Goal: Check status: Check status

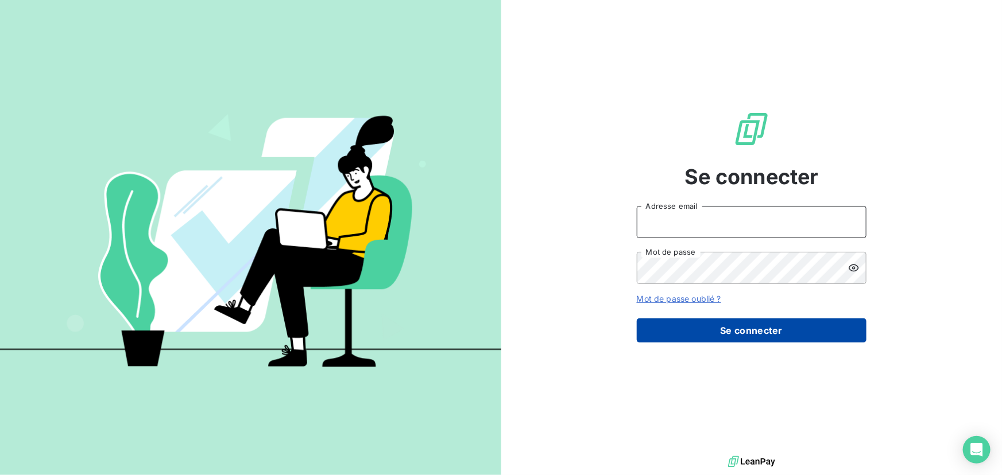
type input "[EMAIL_ADDRESS][DOMAIN_NAME]"
click at [784, 324] on button "Se connecter" at bounding box center [752, 331] width 230 height 24
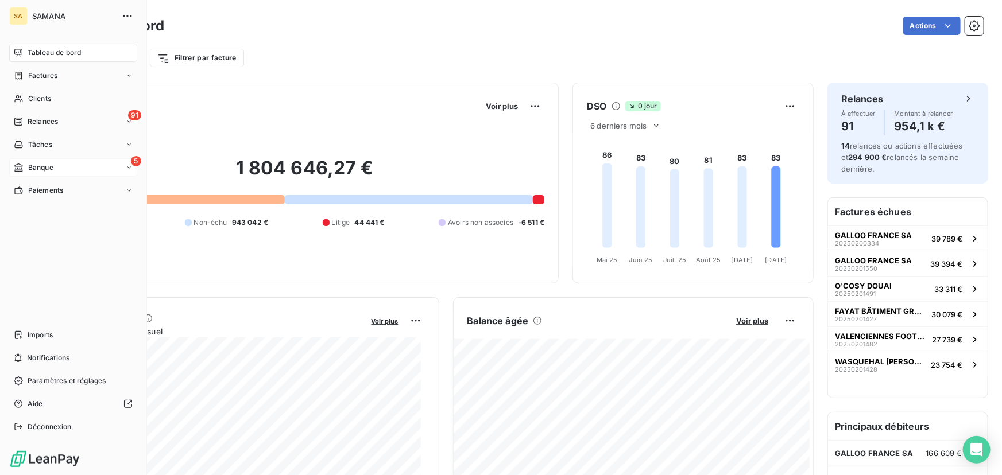
click at [48, 168] on span "Banque" at bounding box center [40, 167] width 25 height 10
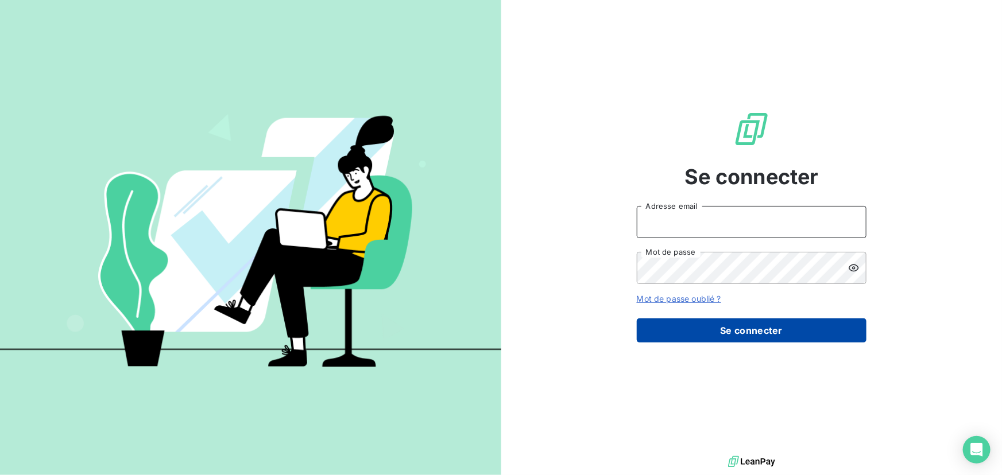
type input "[EMAIL_ADDRESS][DOMAIN_NAME]"
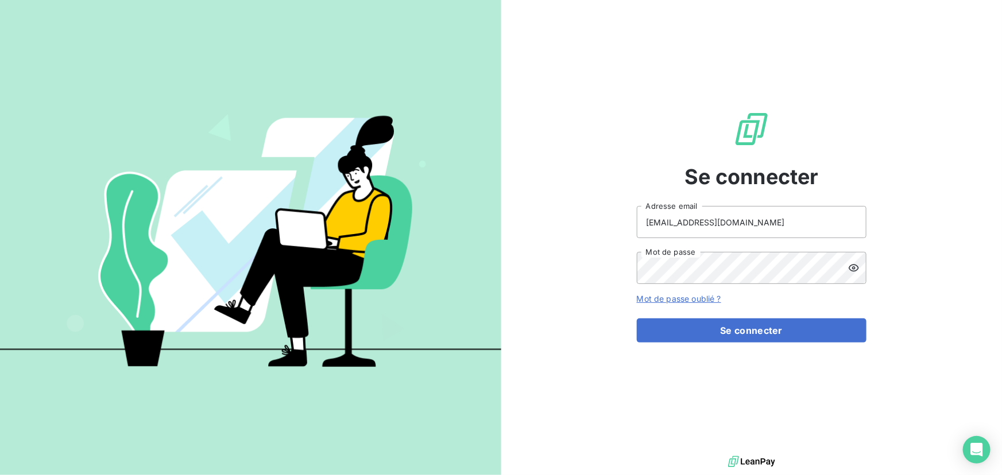
drag, startPoint x: 746, startPoint y: 329, endPoint x: 691, endPoint y: 286, distance: 70.0
click at [746, 329] on button "Se connecter" at bounding box center [752, 331] width 230 height 24
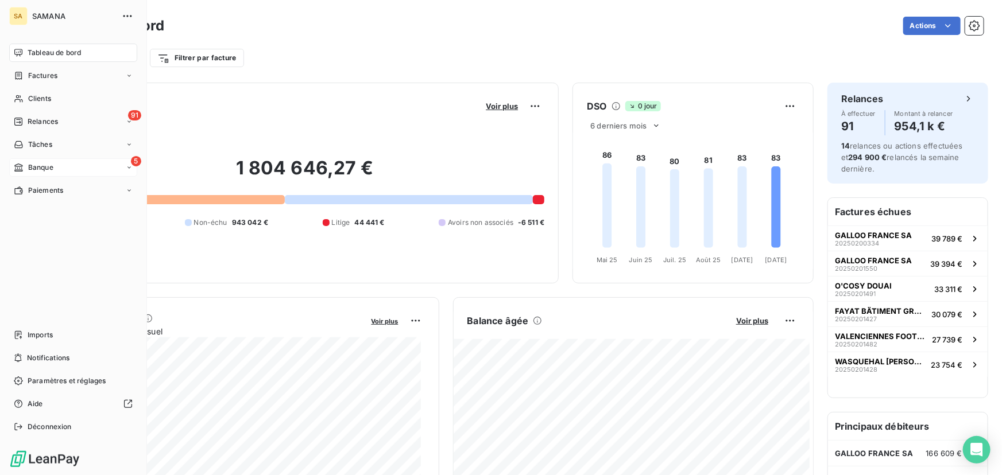
click at [51, 164] on span "Banque" at bounding box center [40, 167] width 25 height 10
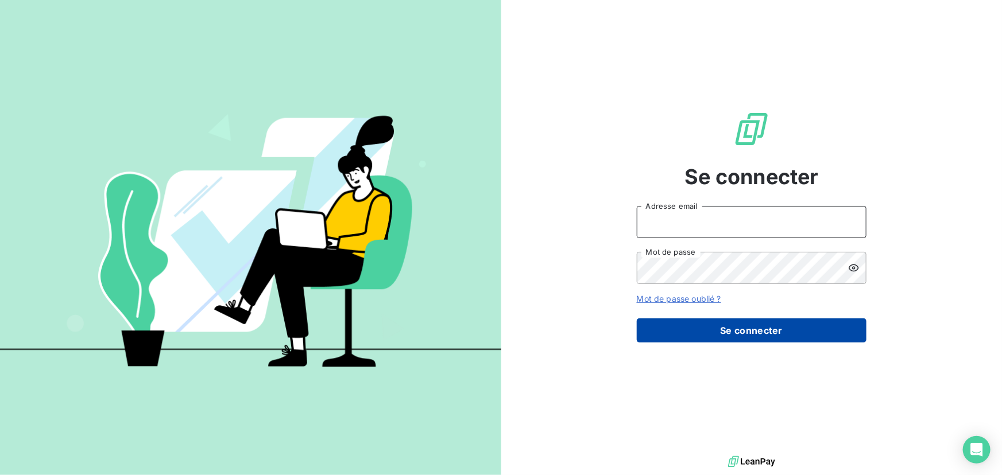
type input "[EMAIL_ADDRESS][DOMAIN_NAME]"
click at [724, 326] on button "Se connecter" at bounding box center [752, 331] width 230 height 24
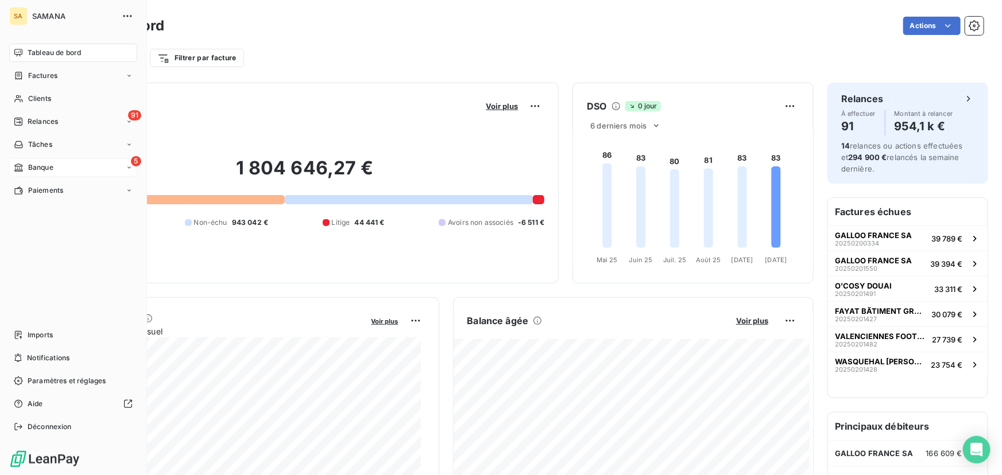
click at [74, 168] on div "5 Banque" at bounding box center [73, 167] width 128 height 18
